Goal: Task Accomplishment & Management: Complete application form

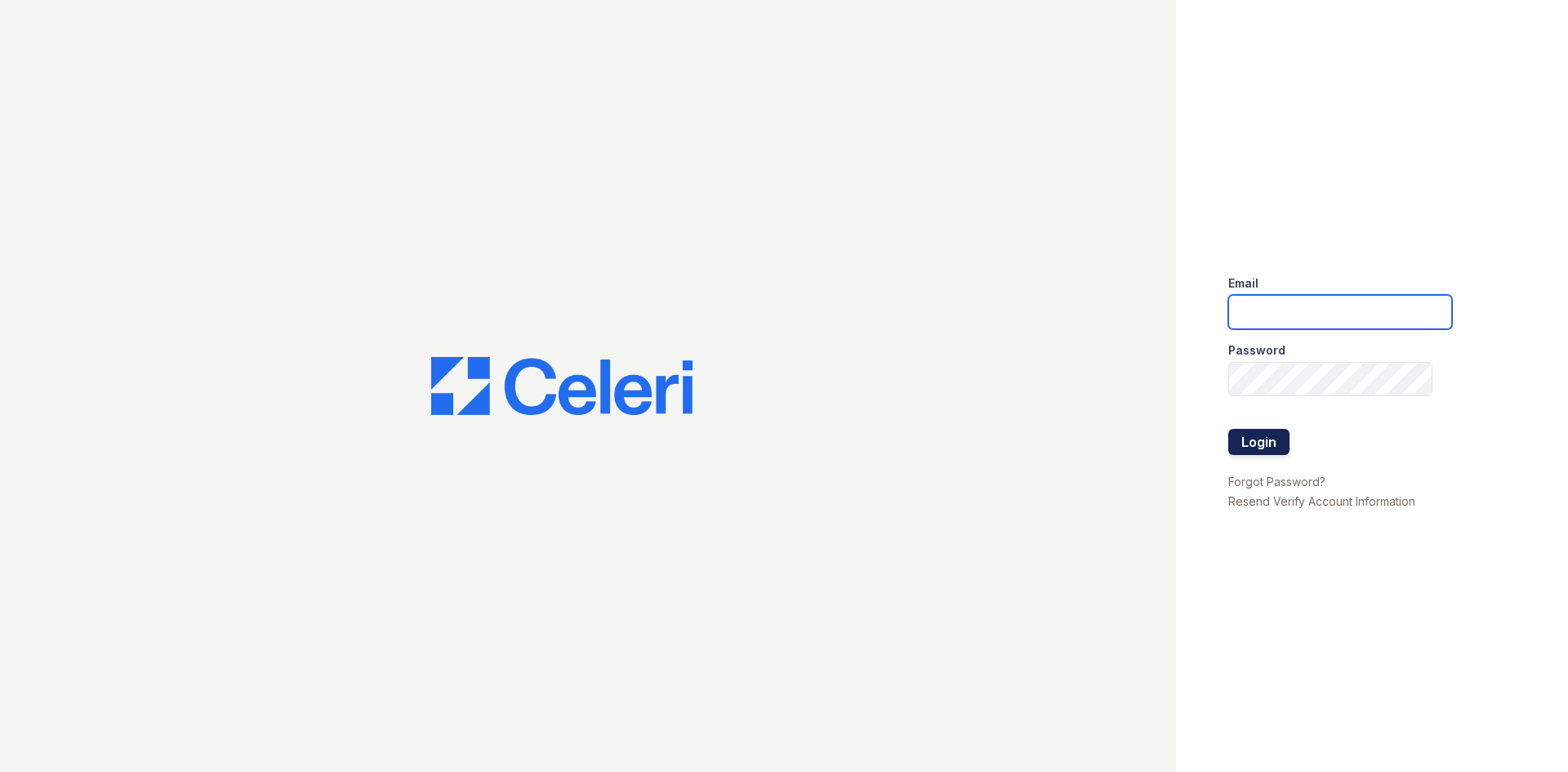
type input "[EMAIL_ADDRESS][DOMAIN_NAME]"
click at [1270, 441] on button "Login" at bounding box center [1259, 441] width 61 height 26
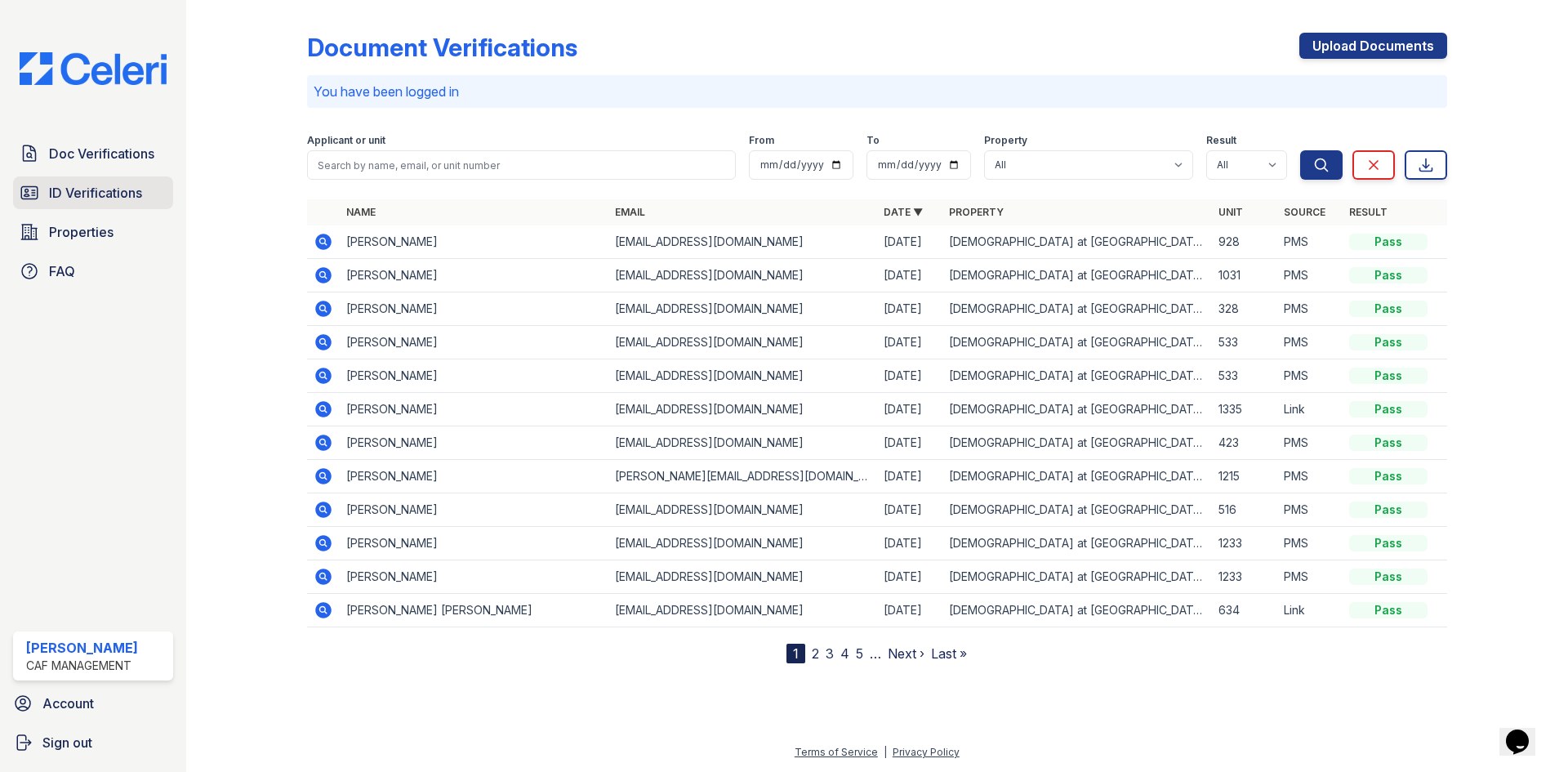
click at [94, 196] on span "ID Verifications" at bounding box center [95, 192] width 93 height 20
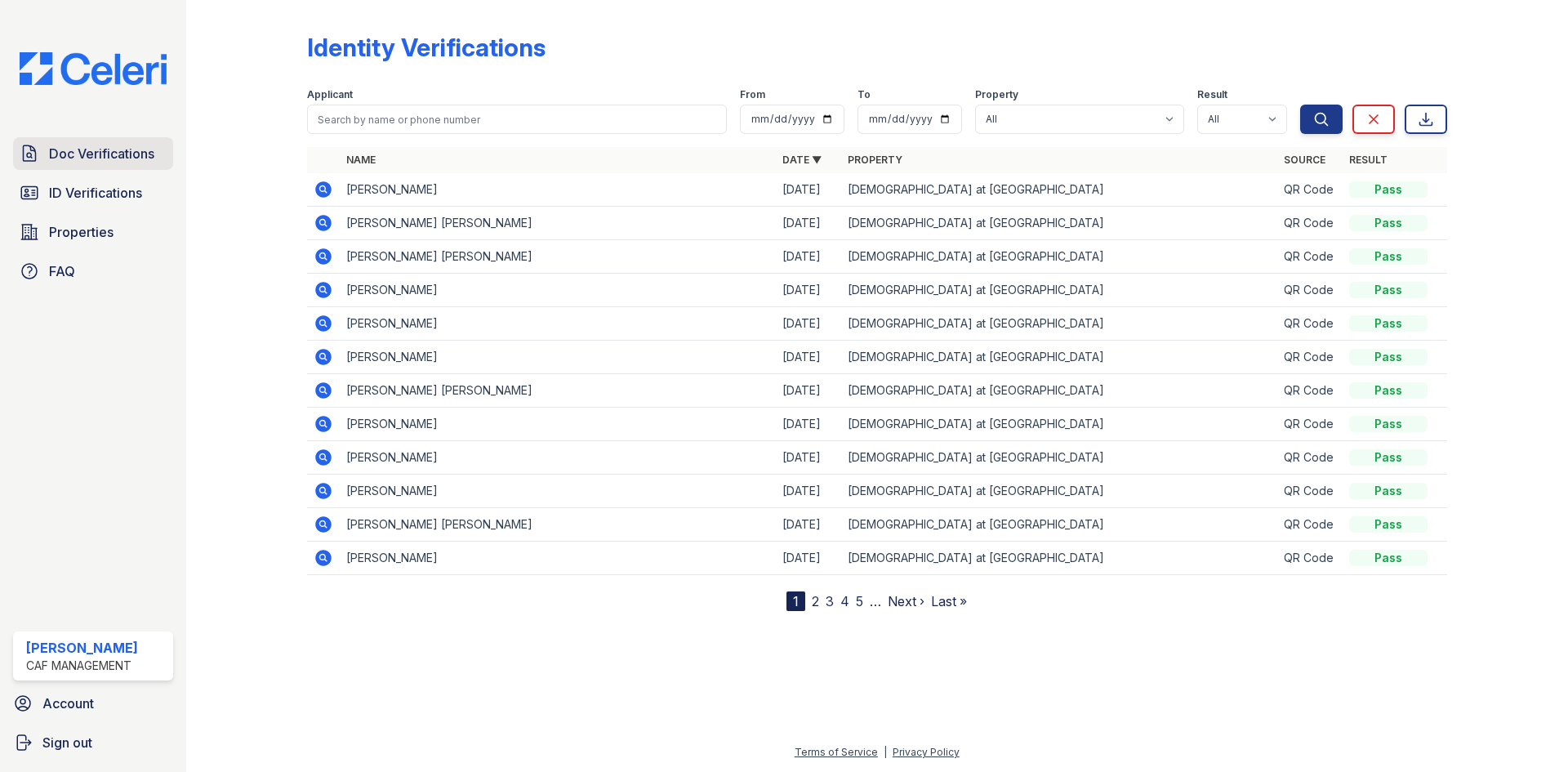
click at [76, 148] on span "Doc Verifications" at bounding box center [102, 154] width 105 height 20
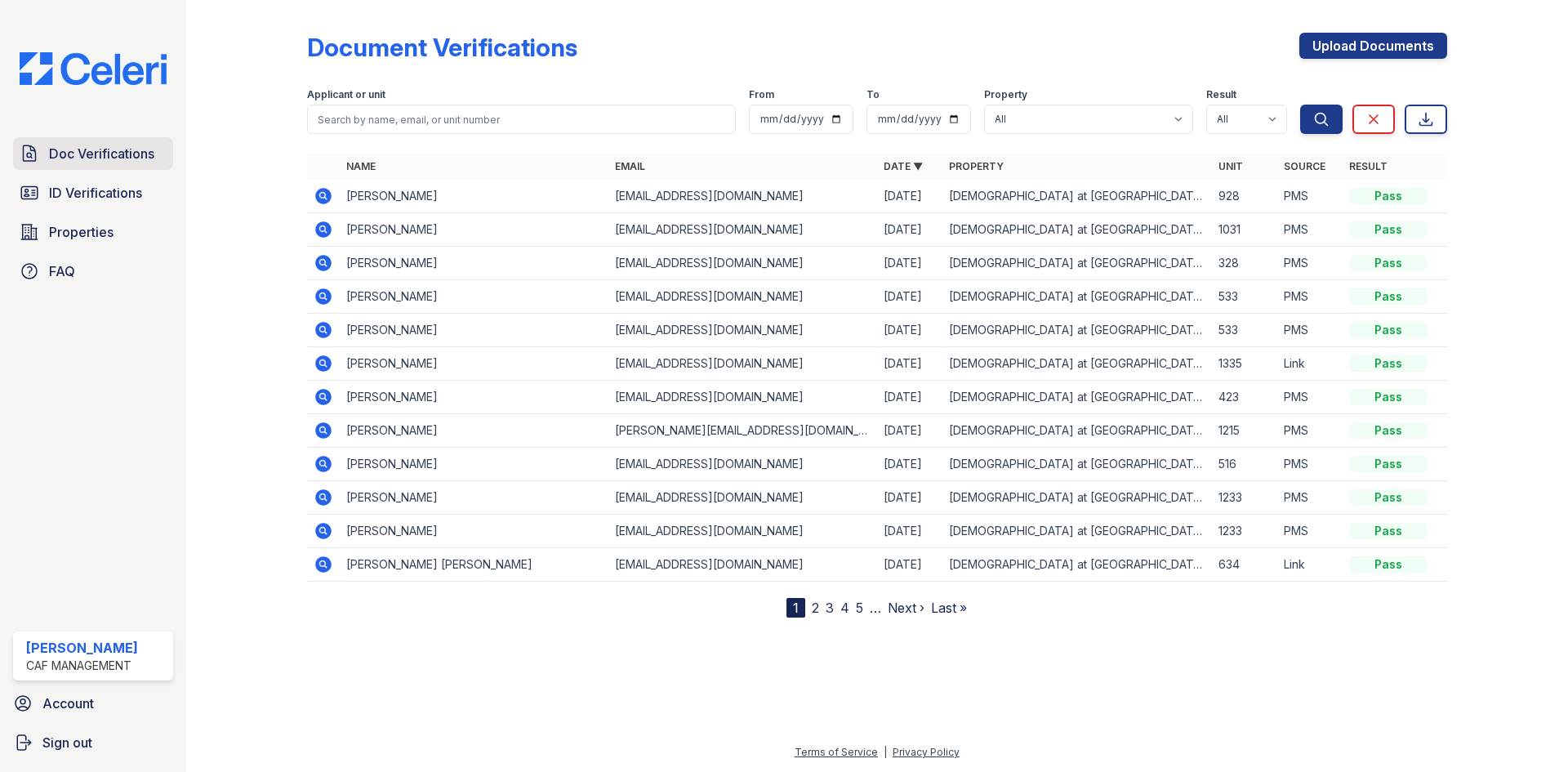
click at [108, 151] on span "Doc Verifications" at bounding box center [102, 154] width 105 height 20
click at [1377, 44] on link "Upload Documents" at bounding box center [1373, 46] width 148 height 26
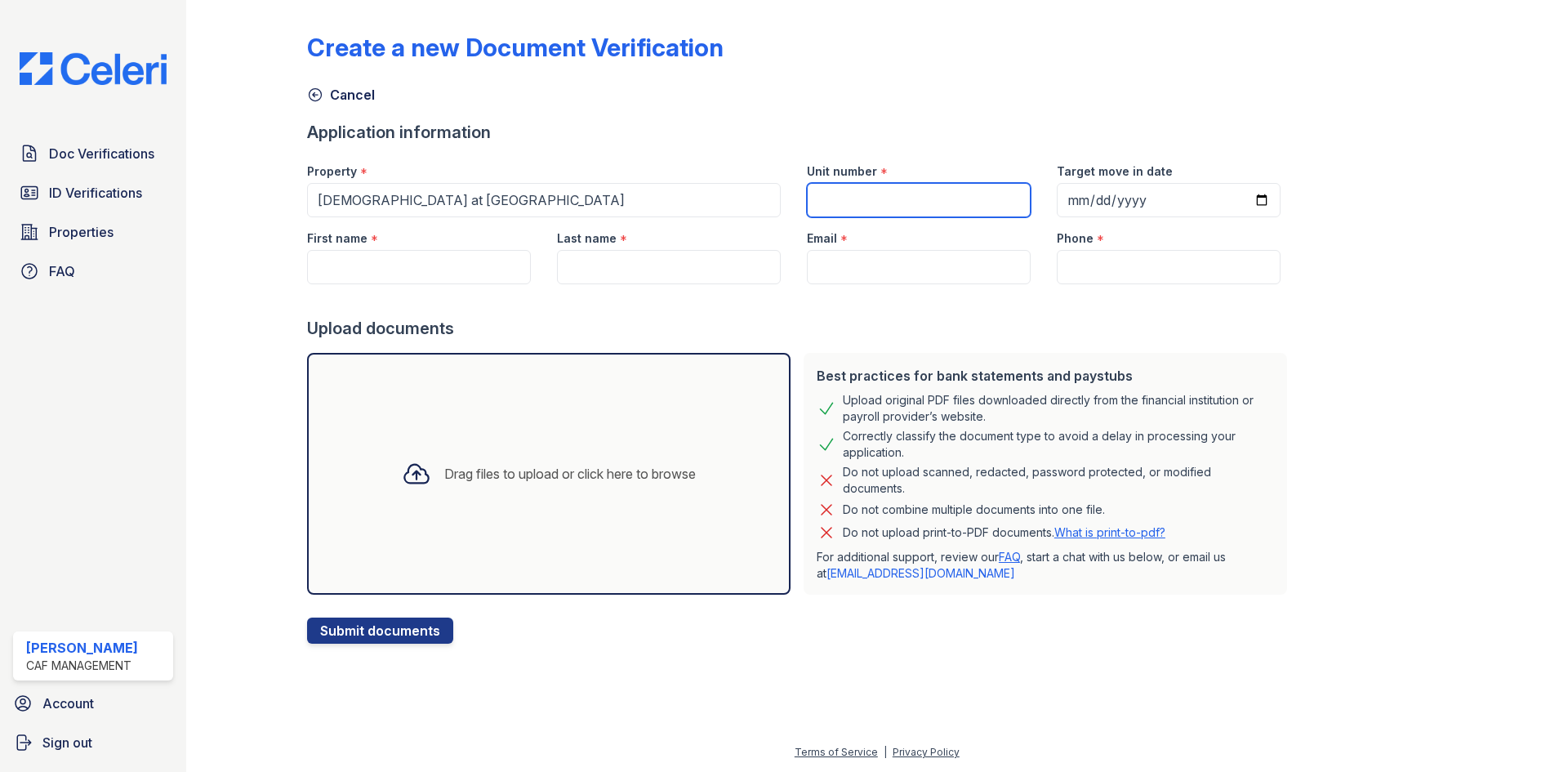
click at [898, 200] on input "Unit number" at bounding box center [918, 200] width 224 height 35
type input "215"
click at [1237, 201] on input "Target move in date" at bounding box center [1168, 200] width 224 height 35
type input "2025-10-27"
click at [367, 265] on input "First name" at bounding box center [419, 267] width 224 height 35
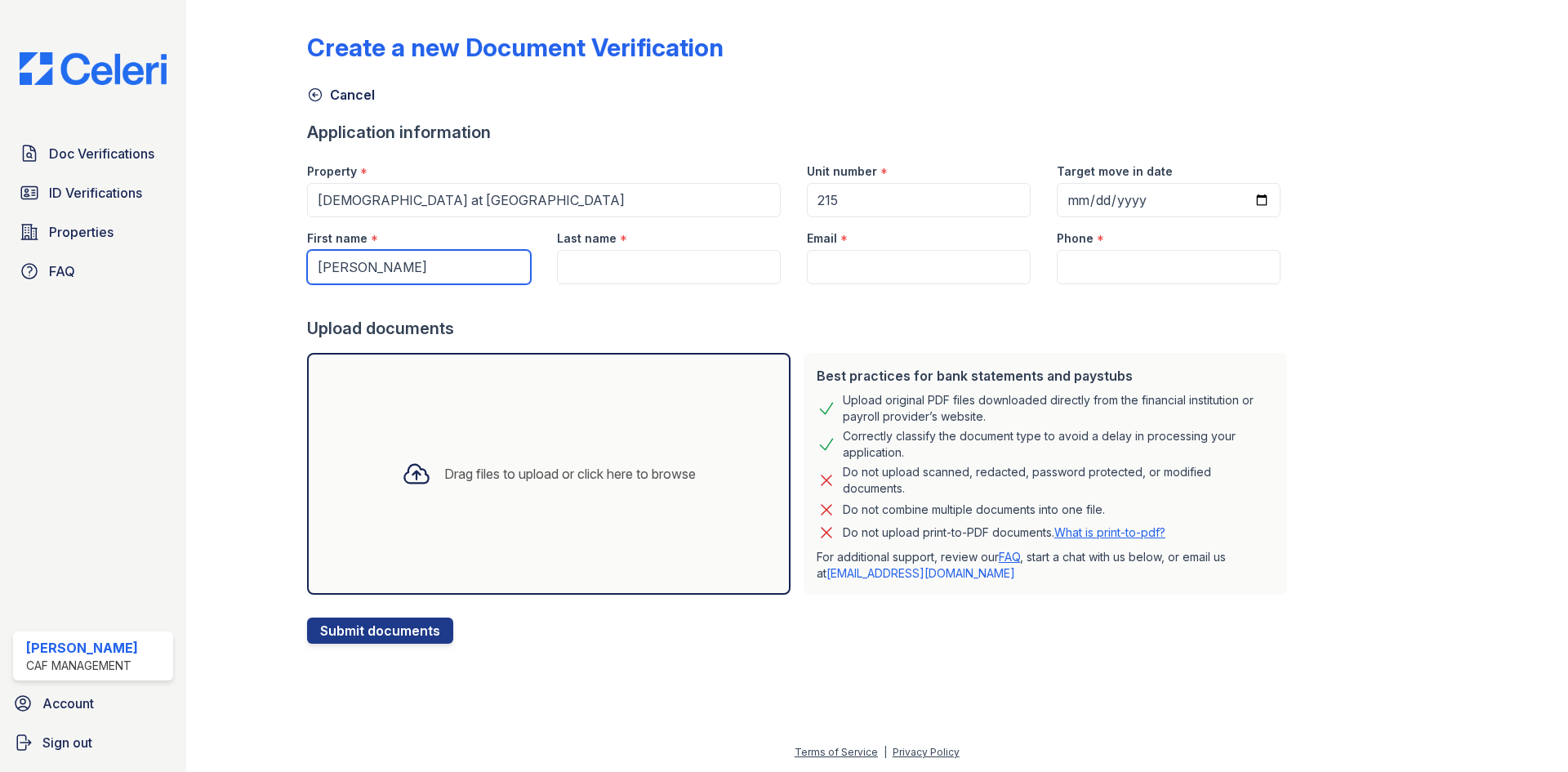
type input "Allen"
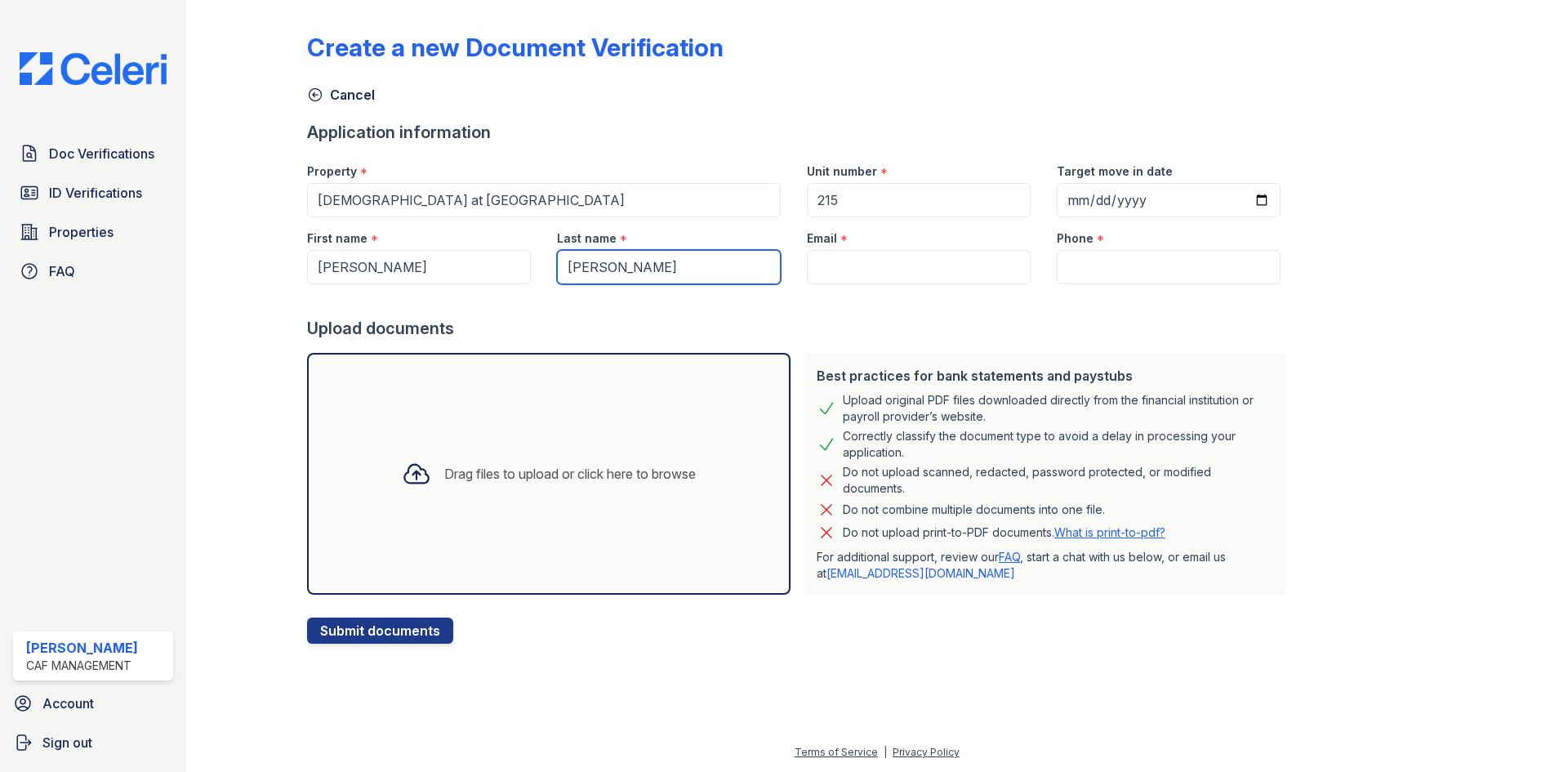
type input "Simmons"
paste input "allensec47@hotmail.com"
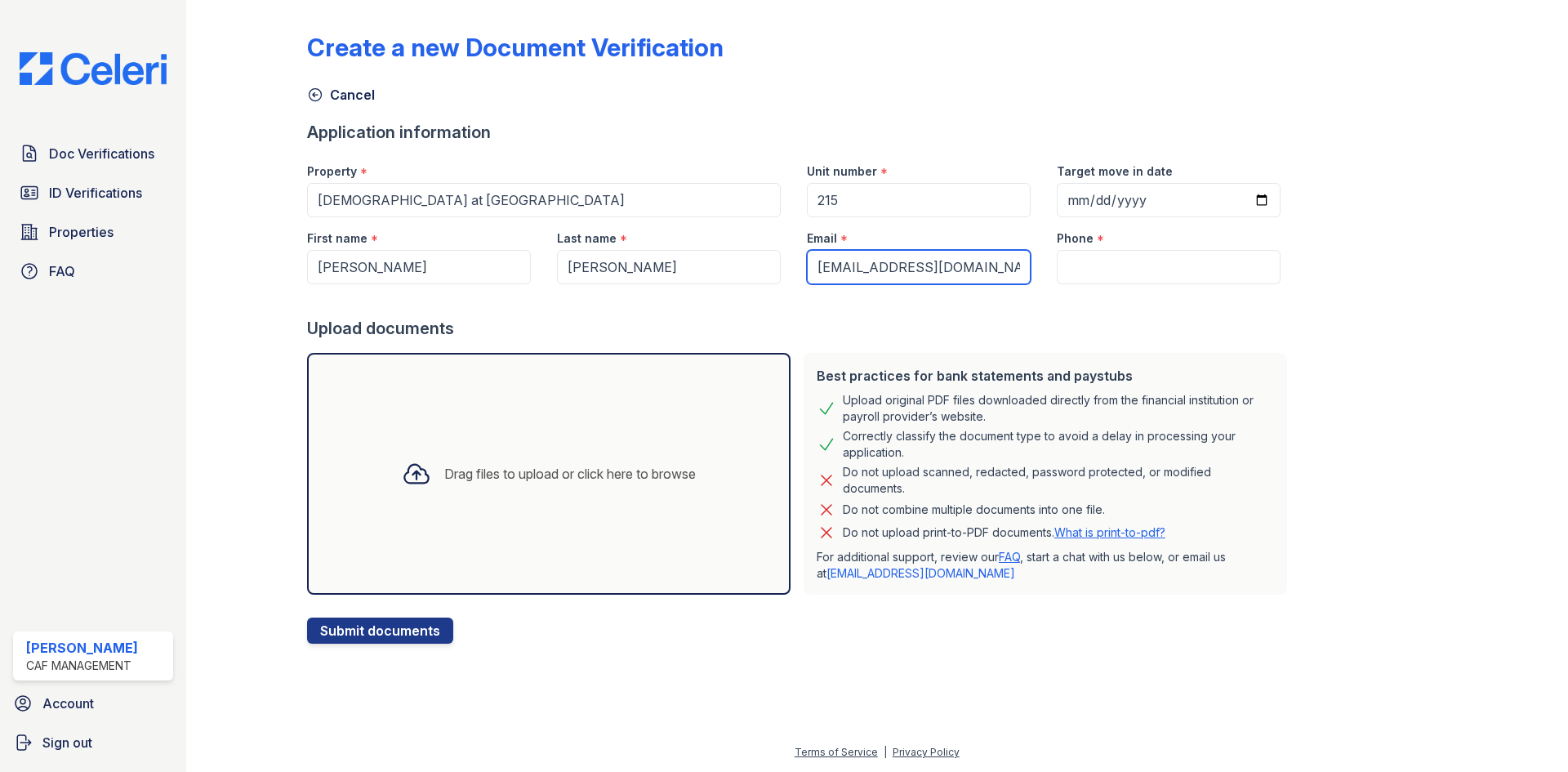
type input "allensec47@hotmail.com"
click at [1068, 262] on input "Phone" at bounding box center [1168, 267] width 224 height 35
paste input "(225) 324-8818"
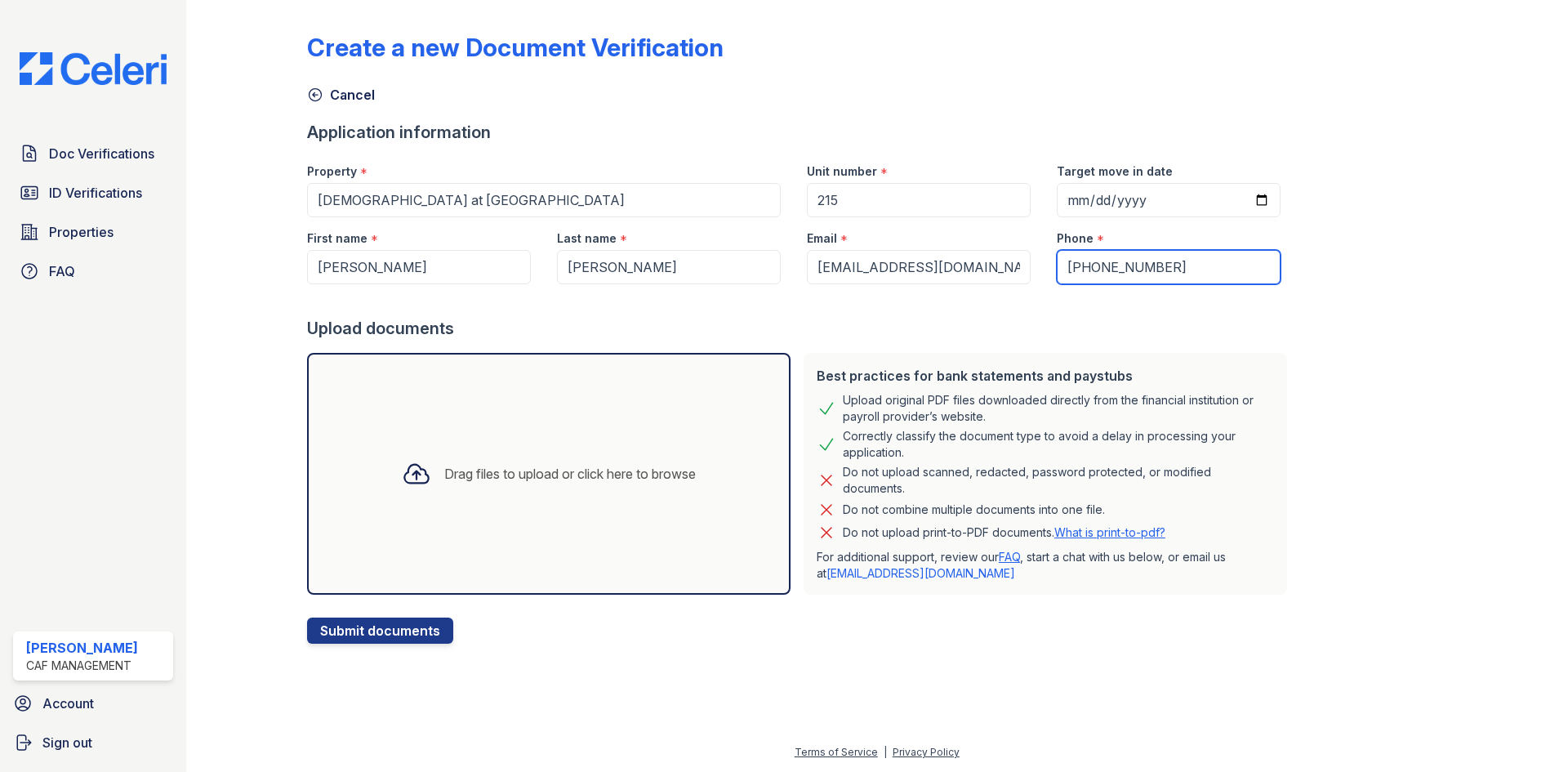
type input "(225) 324-8818"
click at [395, 631] on button "Submit documents" at bounding box center [380, 631] width 146 height 26
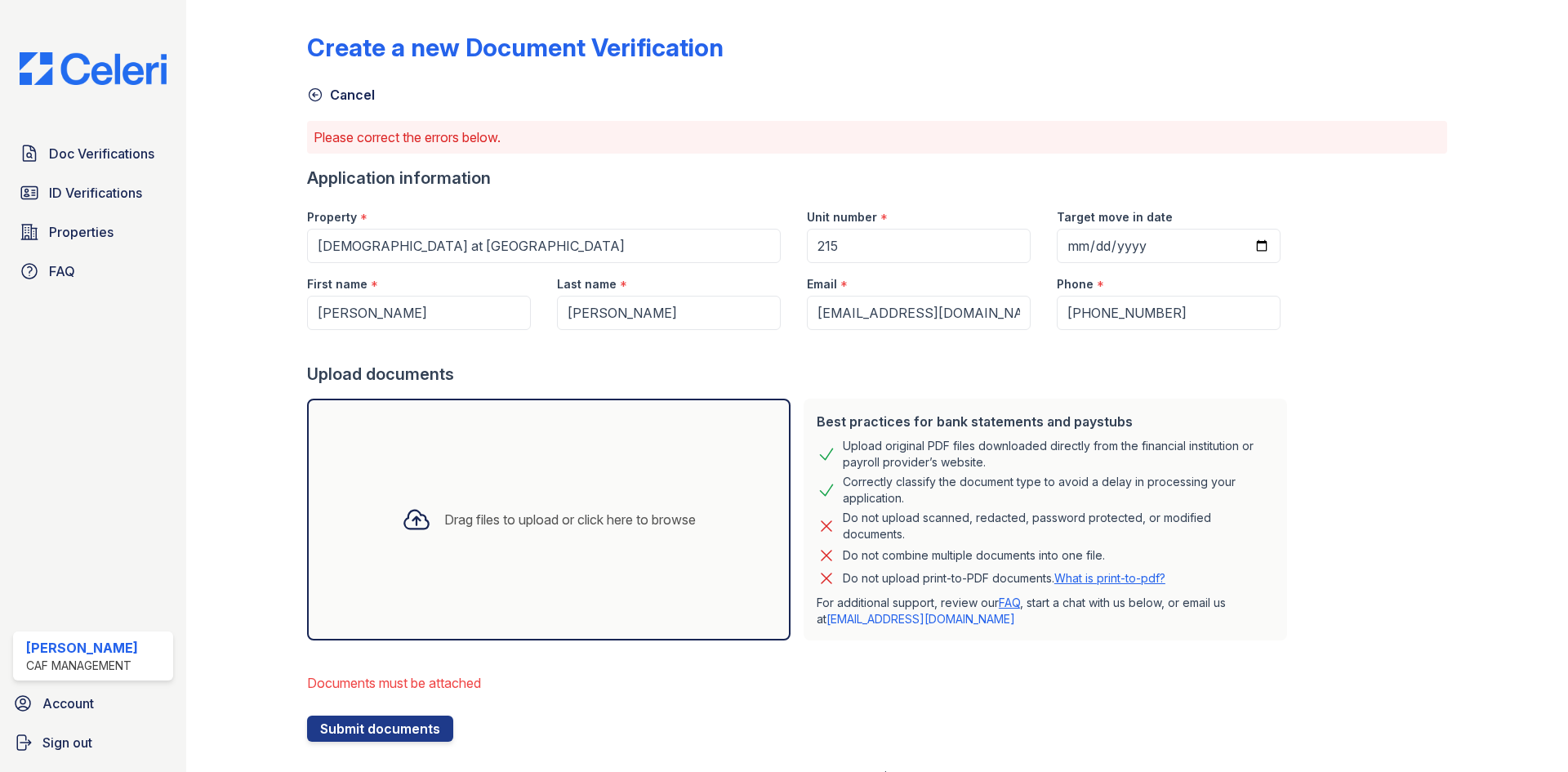
click at [459, 503] on div "Drag files to upload or click here to browse" at bounding box center [548, 520] width 320 height 56
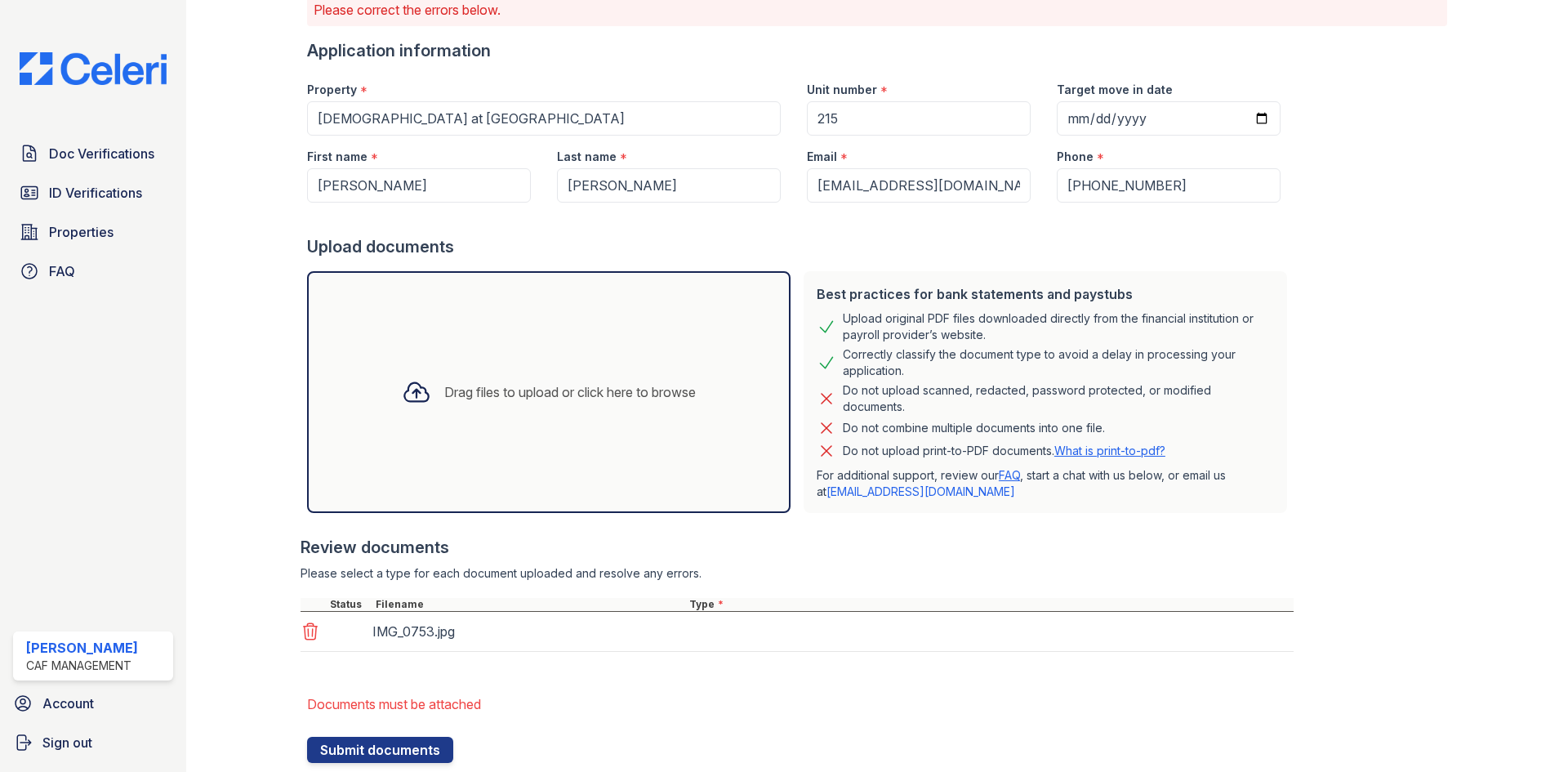
scroll to position [174, 0]
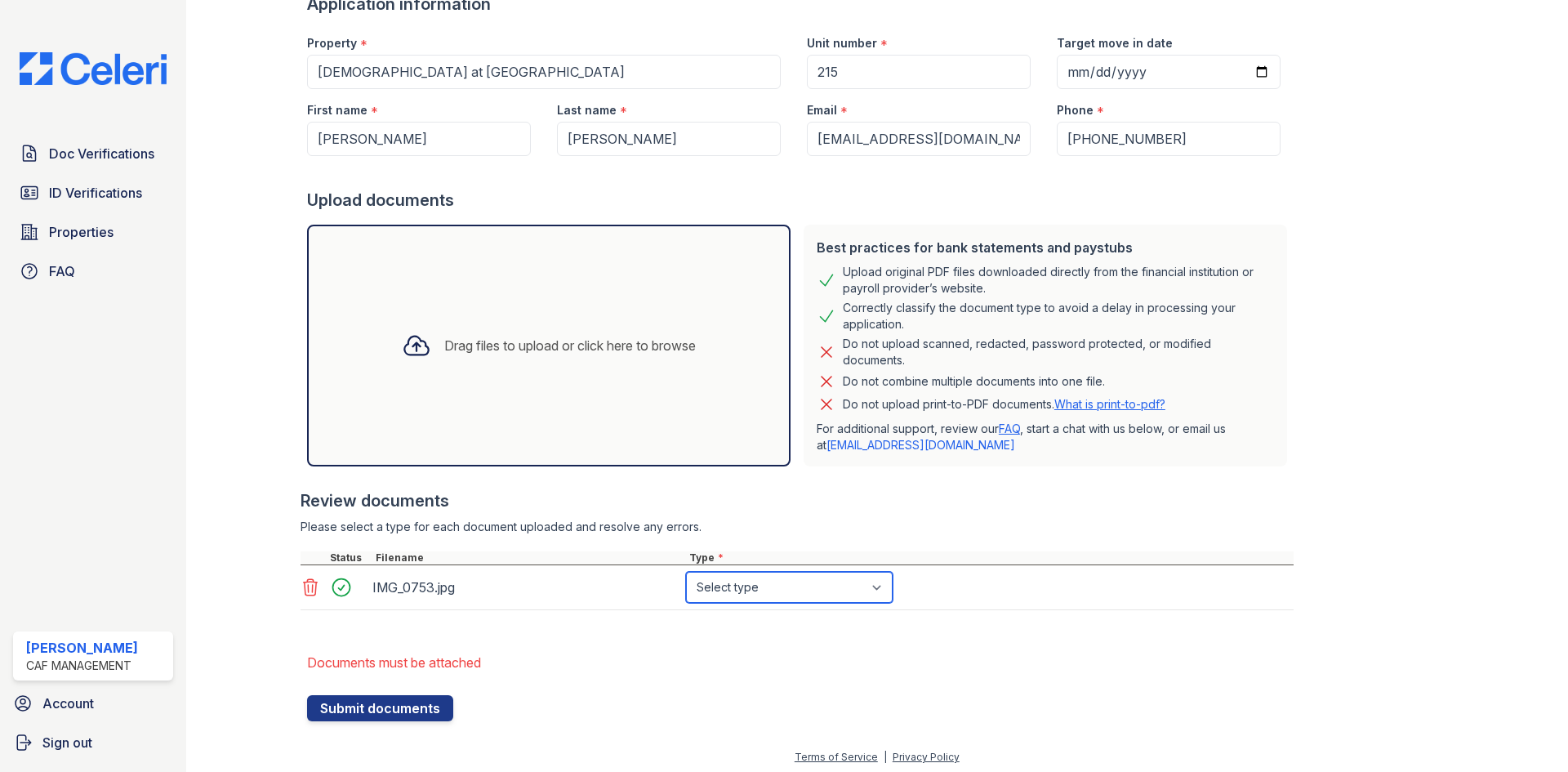
click at [774, 583] on select "Select type Paystub Bank Statement Offer Letter Tax Documents Benefit Award Let…" at bounding box center [789, 587] width 206 height 31
select select "benefit_award_letter"
click at [686, 571] on select "Select type Paystub Bank Statement Offer Letter Tax Documents Benefit Award Let…" at bounding box center [789, 587] width 206 height 31
click at [613, 674] on li "Documents must be attached" at bounding box center [800, 663] width 987 height 33
click at [483, 346] on div "Drag files to upload or click here to browse" at bounding box center [570, 345] width 252 height 20
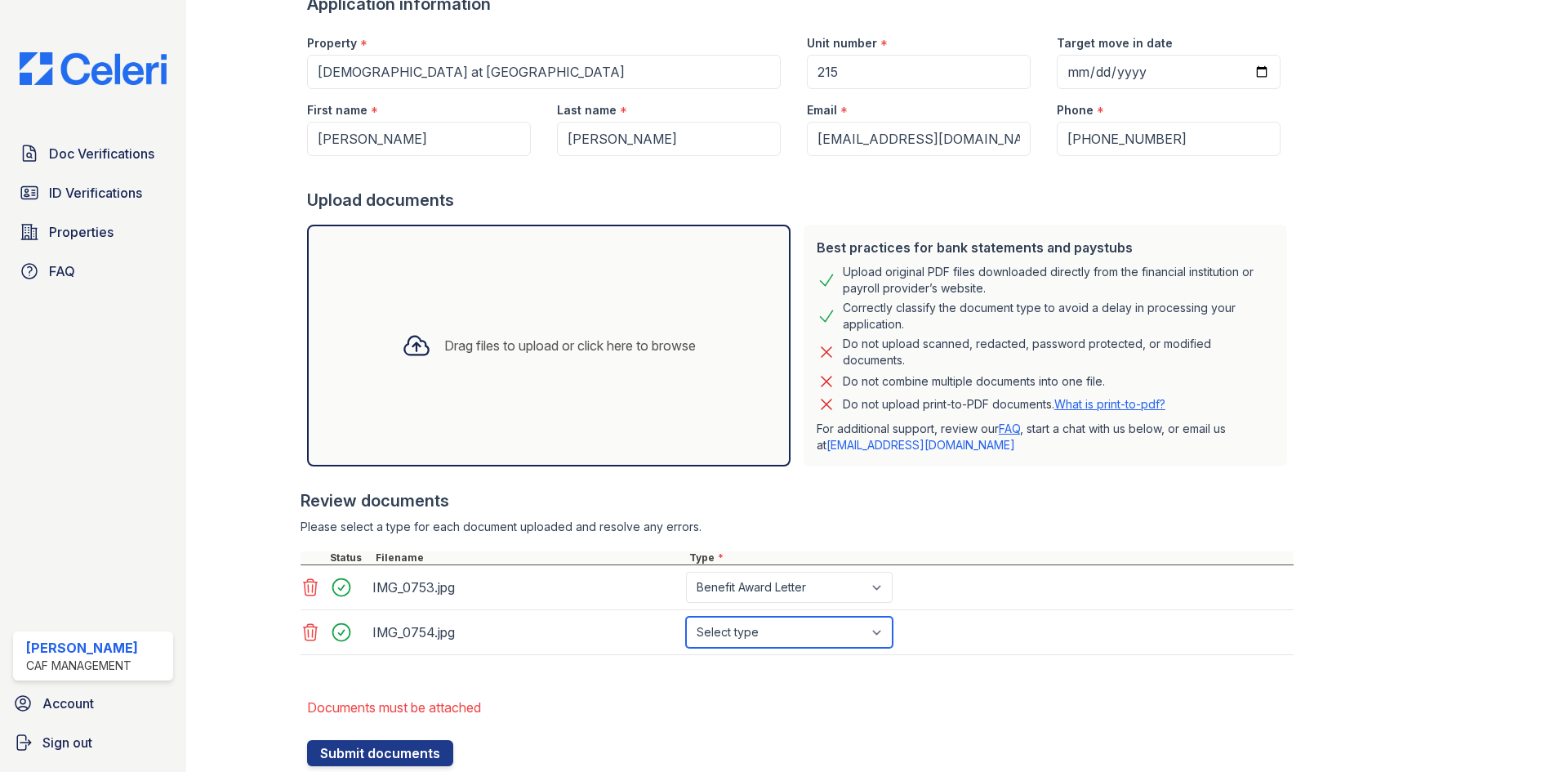
click at [866, 638] on select "Select type Paystub Bank Statement Offer Letter Tax Documents Benefit Award Let…" at bounding box center [789, 632] width 206 height 31
select select "tax_documents"
click at [686, 617] on select "Select type Paystub Bank Statement Offer Letter Tax Documents Benefit Award Let…" at bounding box center [789, 632] width 206 height 31
click at [939, 673] on form "Application information Property * Franciscan at Bear Creek Unit number * 215 T…" at bounding box center [800, 379] width 987 height 774
click at [381, 755] on button "Submit documents" at bounding box center [380, 753] width 146 height 26
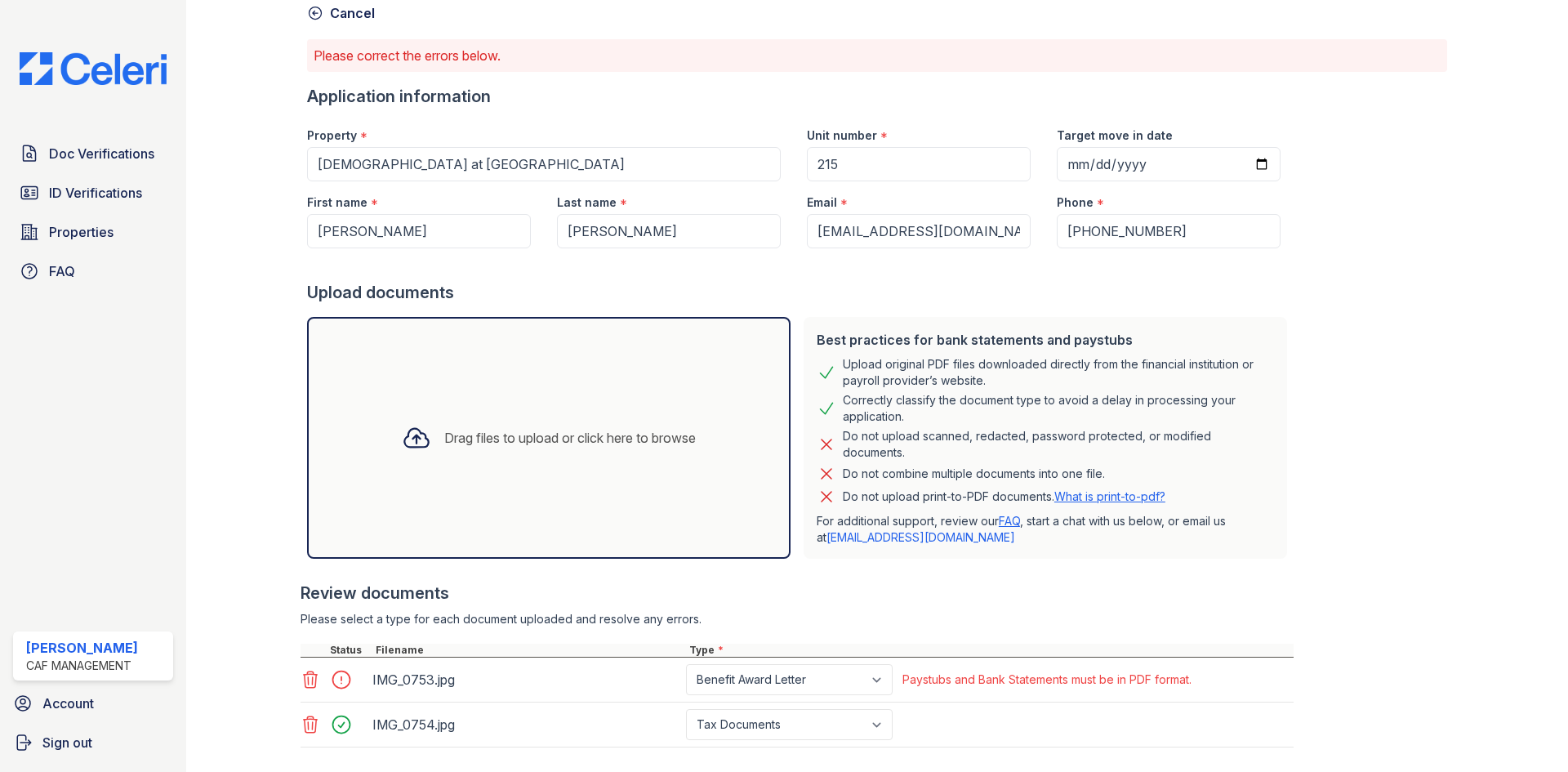
scroll to position [172, 0]
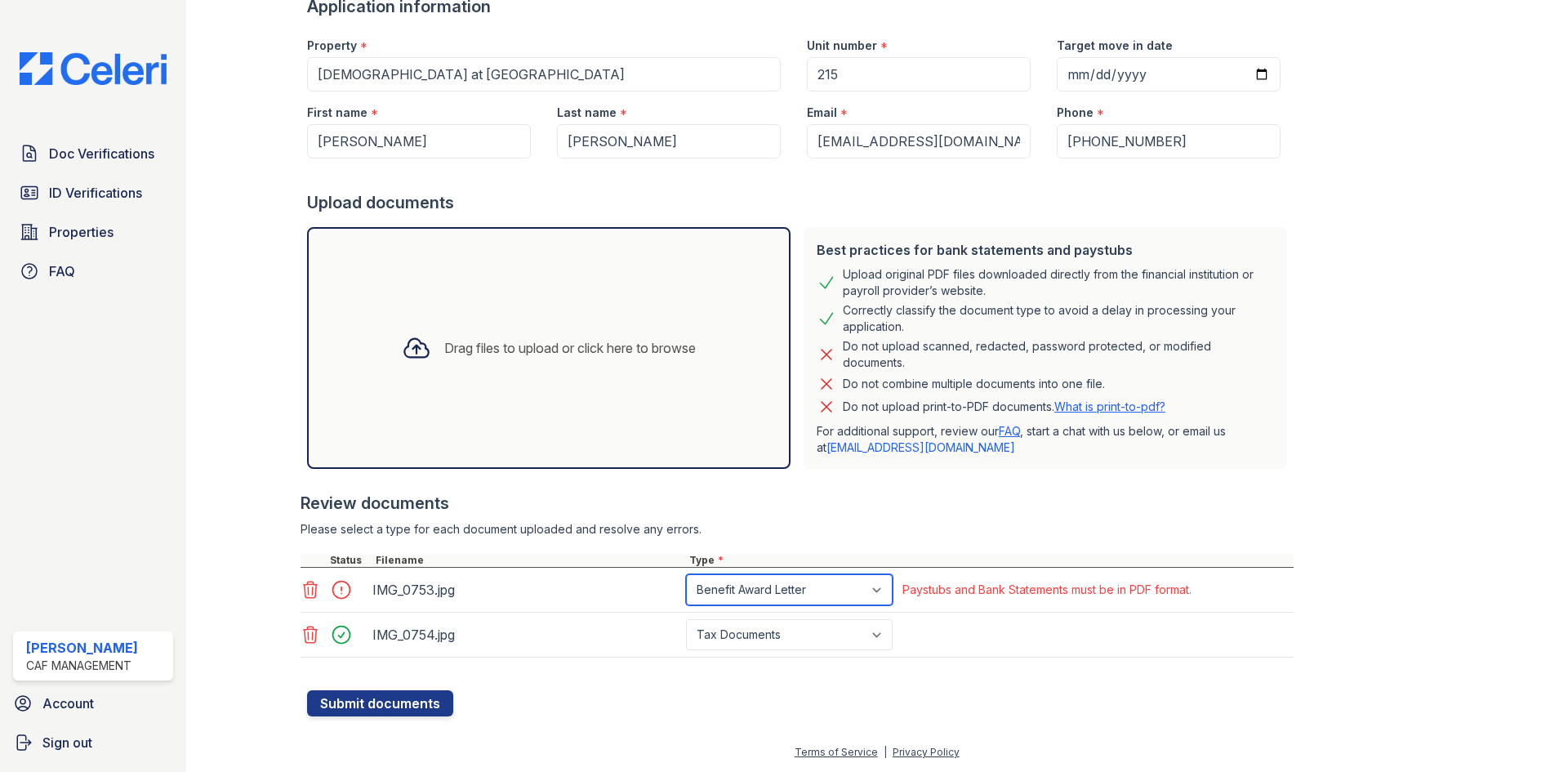
click at [862, 585] on select "Paystub Bank Statement Offer Letter Tax Documents Benefit Award Letter Investme…" at bounding box center [789, 589] width 206 height 31
select select "tax_documents"
click at [686, 574] on select "Paystub Bank Statement Offer Letter Tax Documents Benefit Award Letter Investme…" at bounding box center [789, 589] width 206 height 31
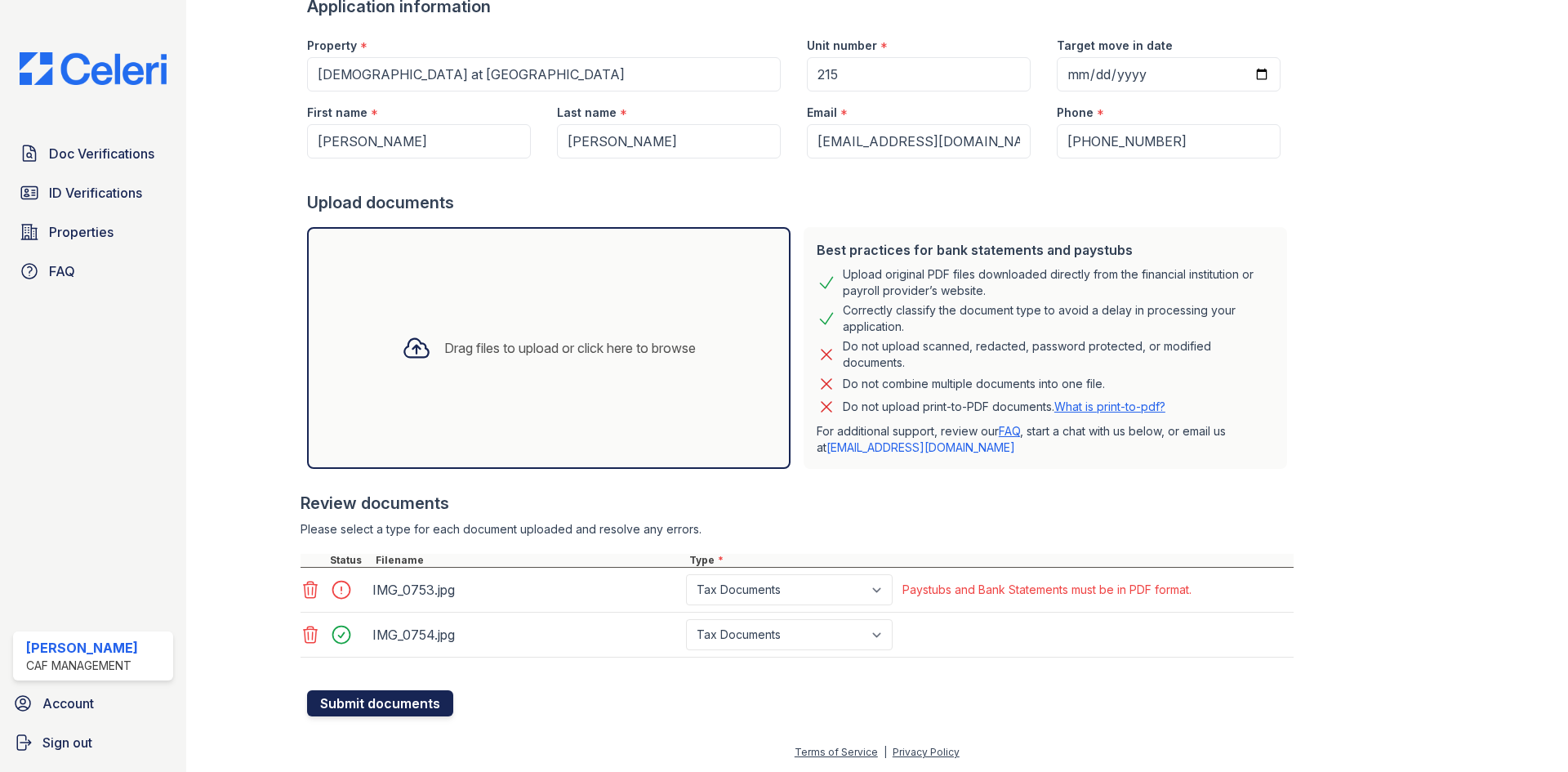
click at [420, 703] on button "Submit documents" at bounding box center [380, 703] width 146 height 26
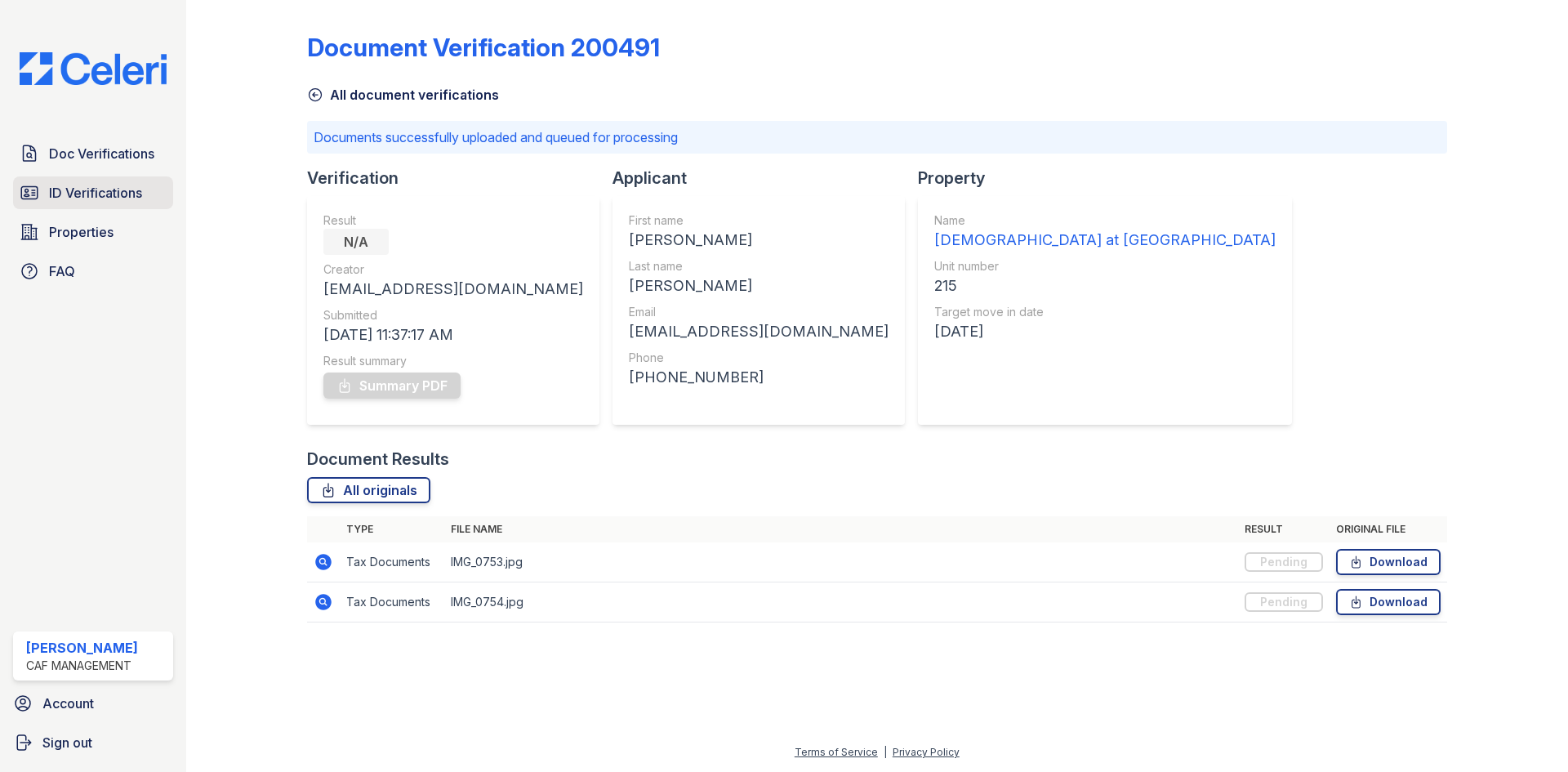
click at [95, 184] on span "ID Verifications" at bounding box center [95, 192] width 93 height 20
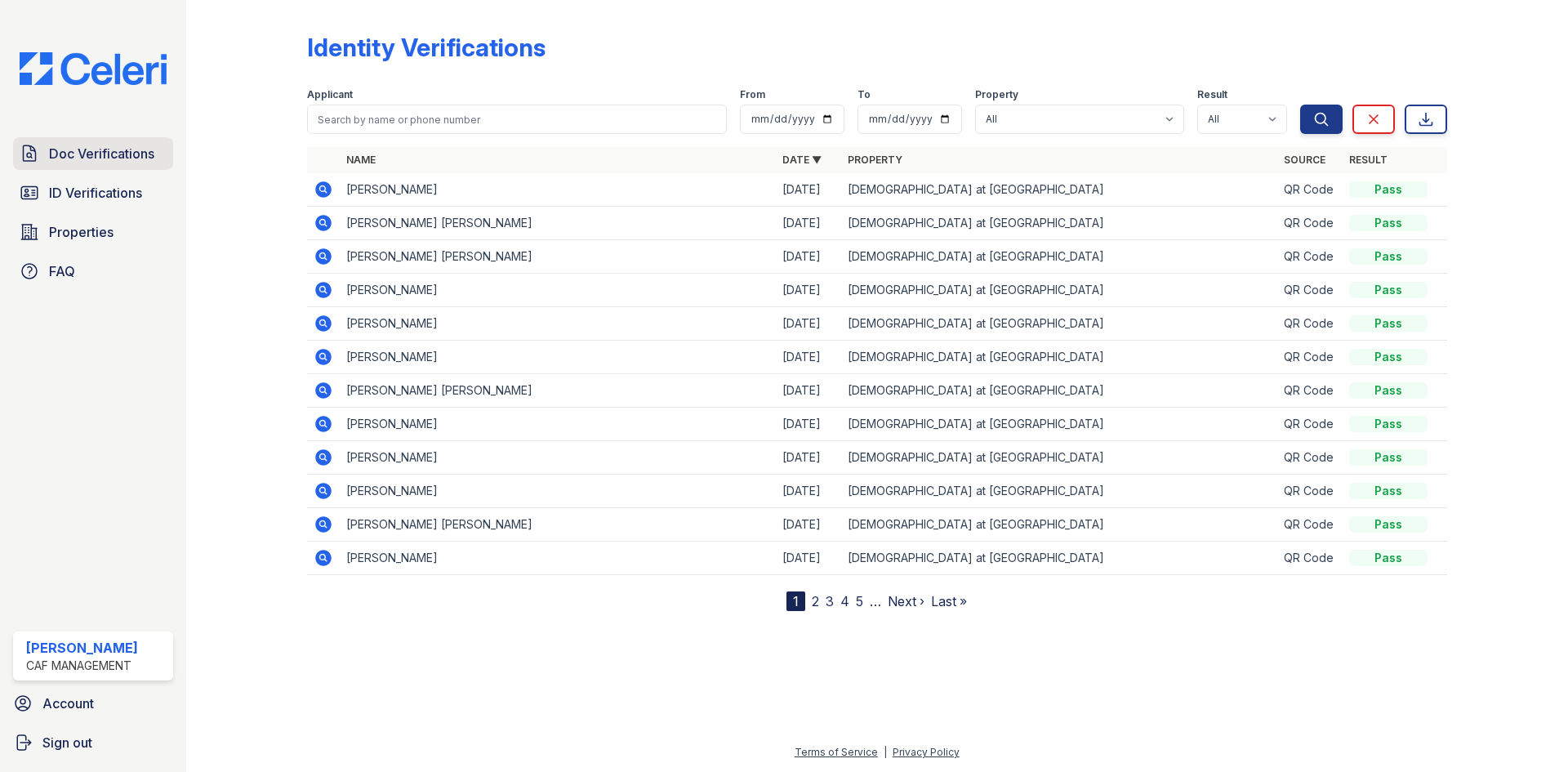
click at [49, 158] on span "Doc Verifications" at bounding box center [102, 154] width 105 height 20
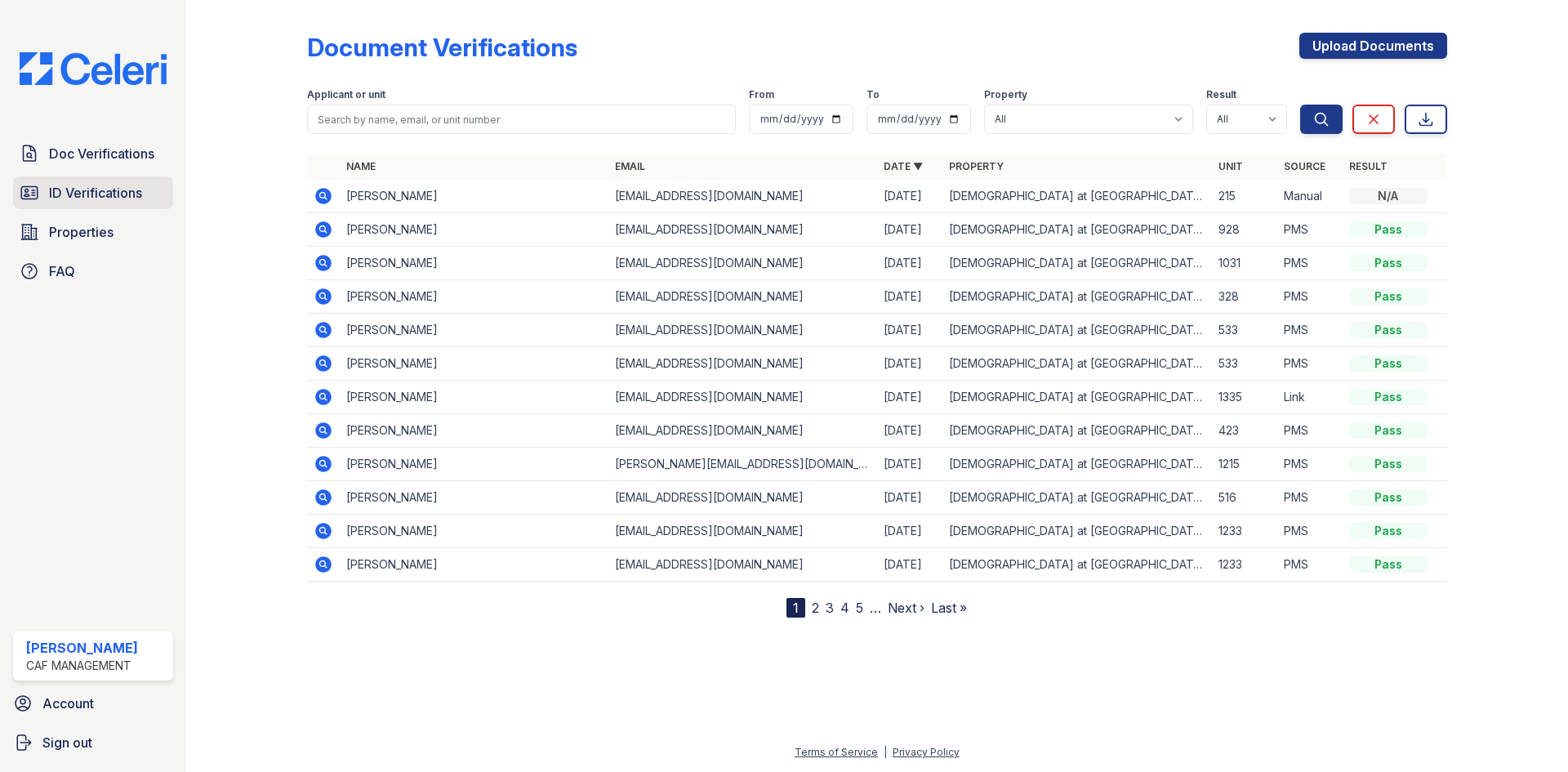
click at [59, 193] on span "ID Verifications" at bounding box center [95, 192] width 93 height 20
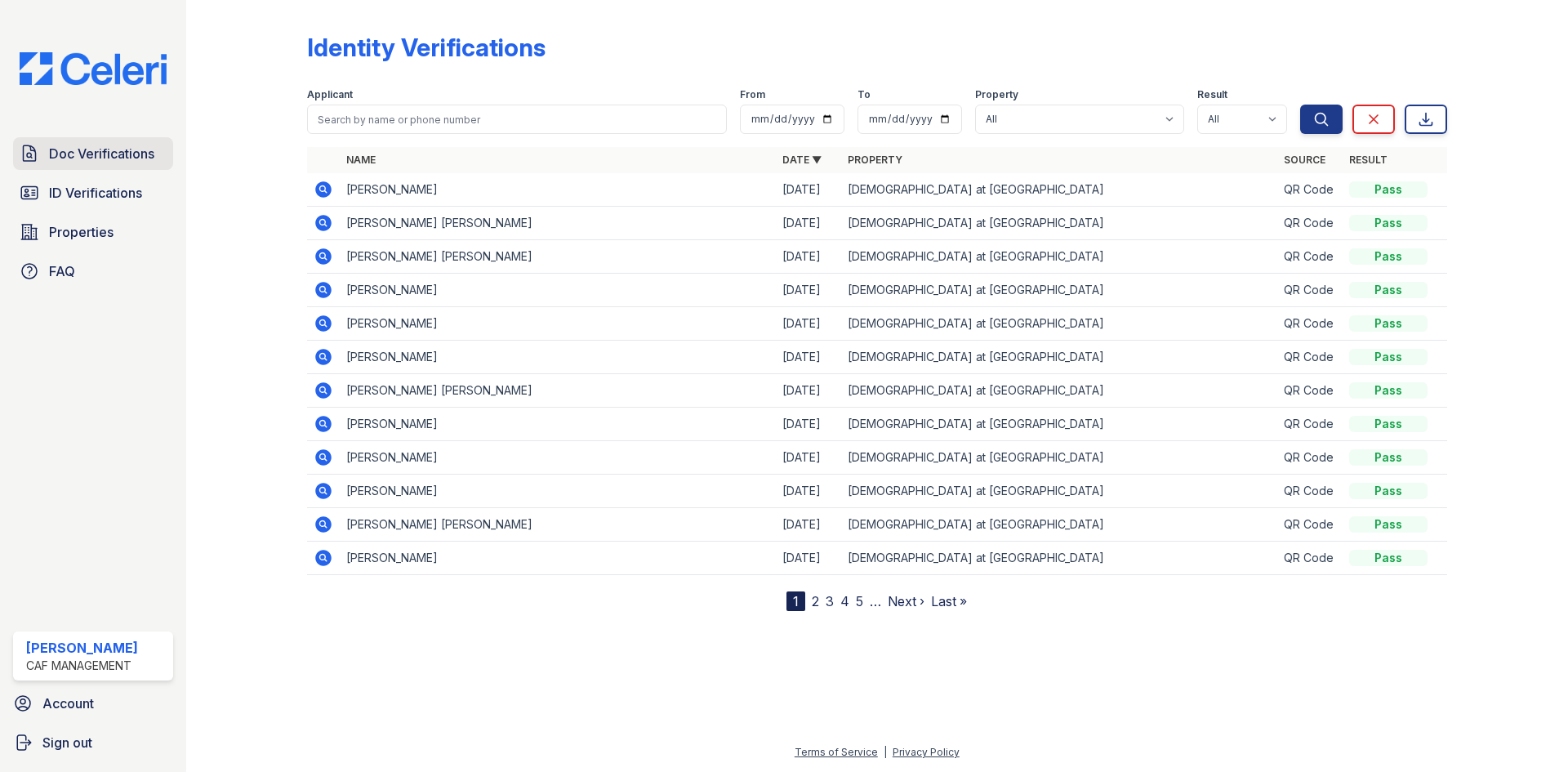
click at [116, 150] on span "Doc Verifications" at bounding box center [102, 154] width 105 height 20
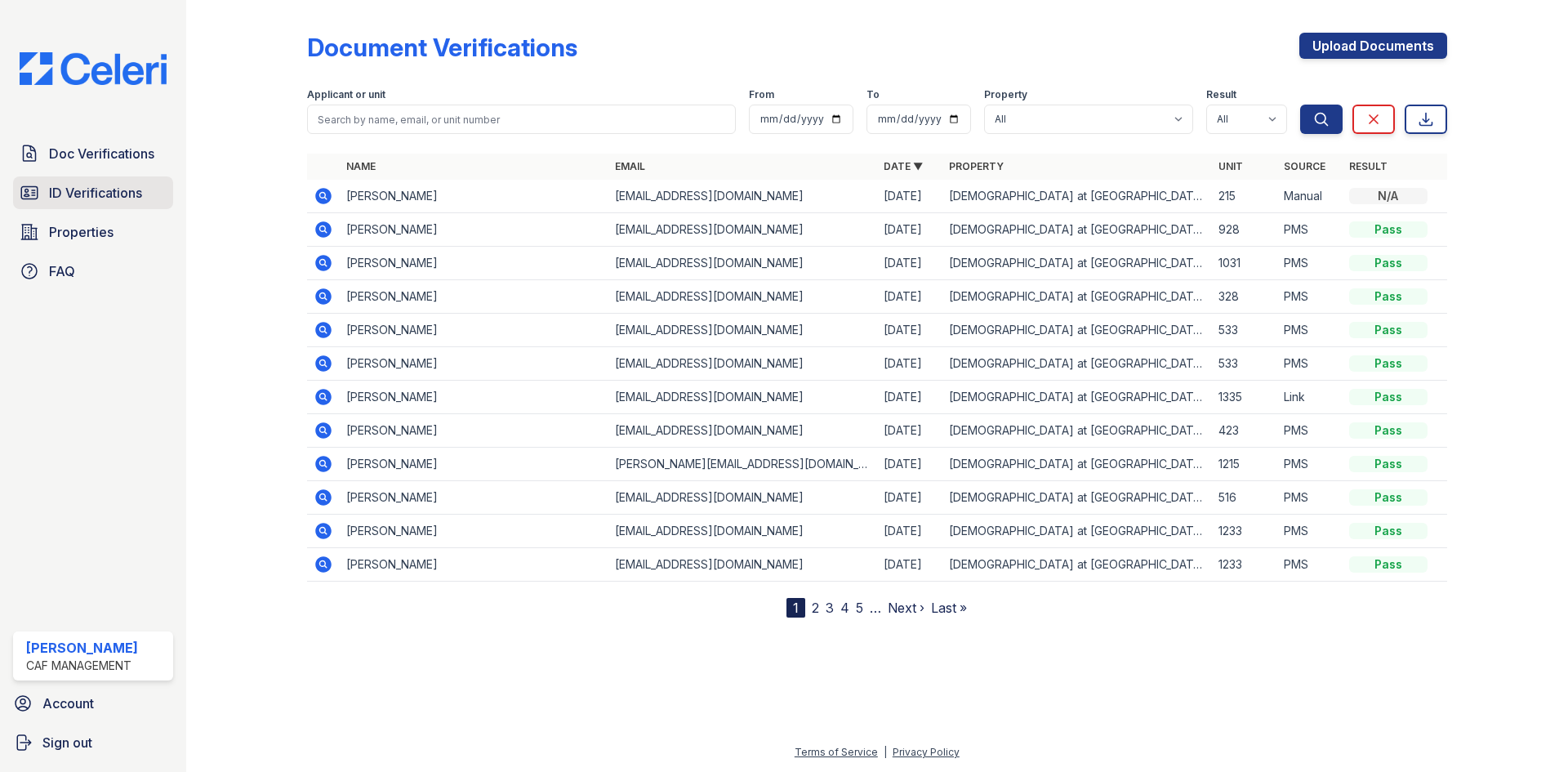
click at [86, 196] on span "ID Verifications" at bounding box center [95, 192] width 93 height 20
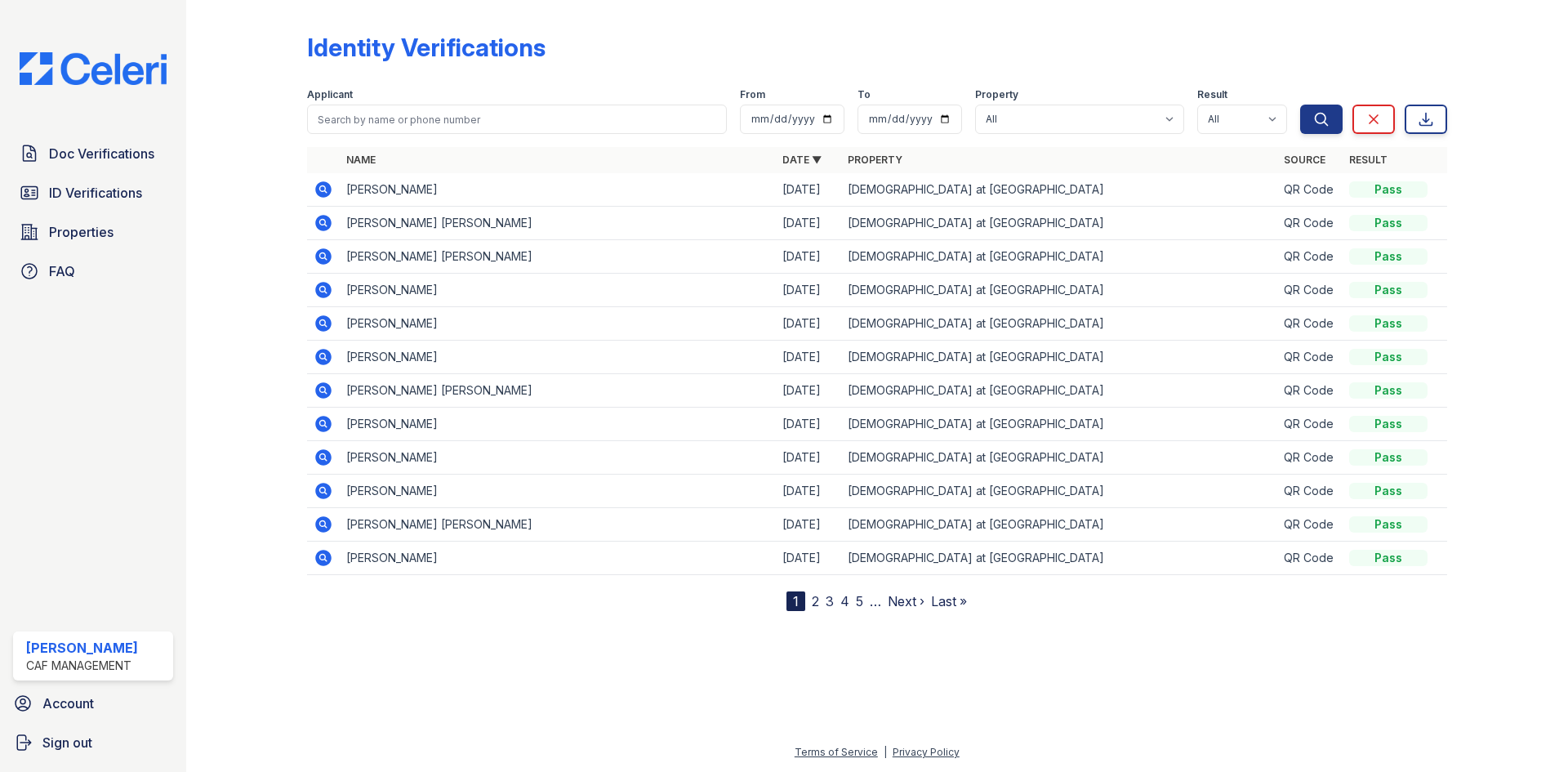
click at [80, 200] on span "ID Verifications" at bounding box center [95, 192] width 93 height 20
click at [83, 197] on span "ID Verifications" at bounding box center [95, 192] width 93 height 20
click at [1098, 636] on div "Identity Verifications Filter Applicant From To Property All Franciscan at Bear…" at bounding box center [877, 318] width 1330 height 637
